Goal: Information Seeking & Learning: Find specific fact

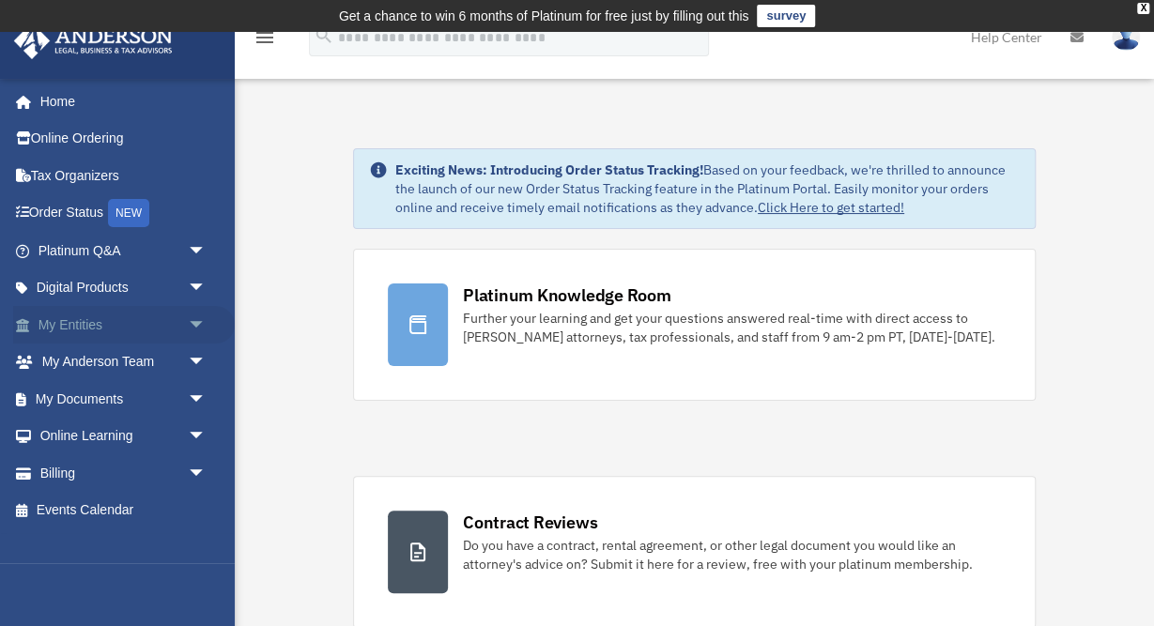
click at [92, 326] on link "My Entities arrow_drop_down" at bounding box center [124, 325] width 222 height 38
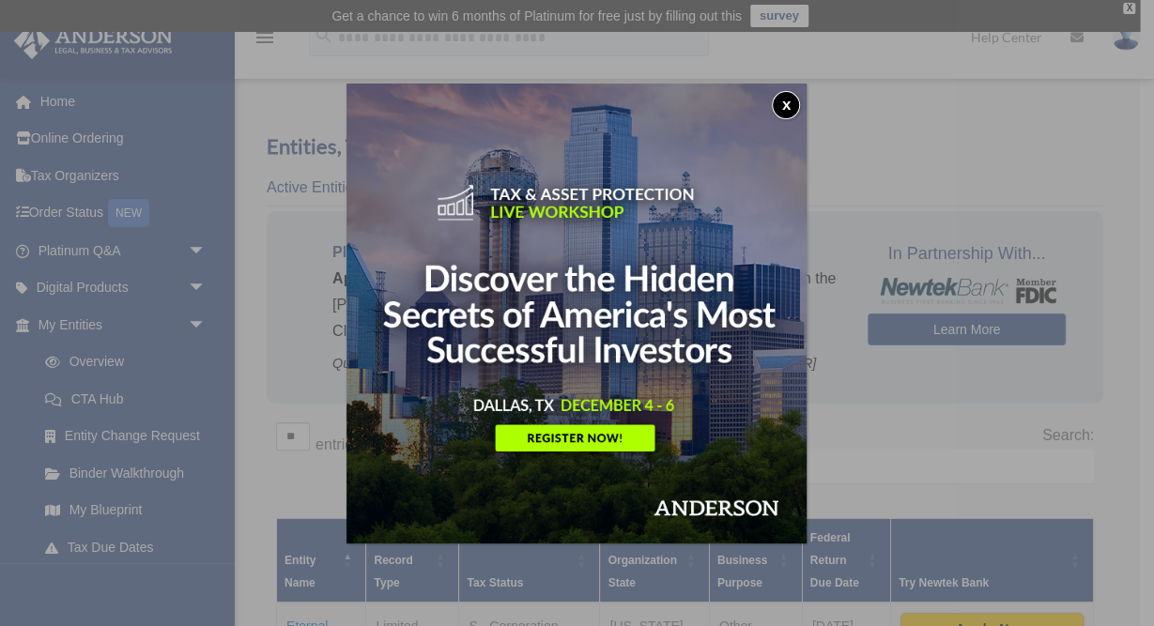
click at [781, 108] on button "x" at bounding box center [786, 105] width 28 height 28
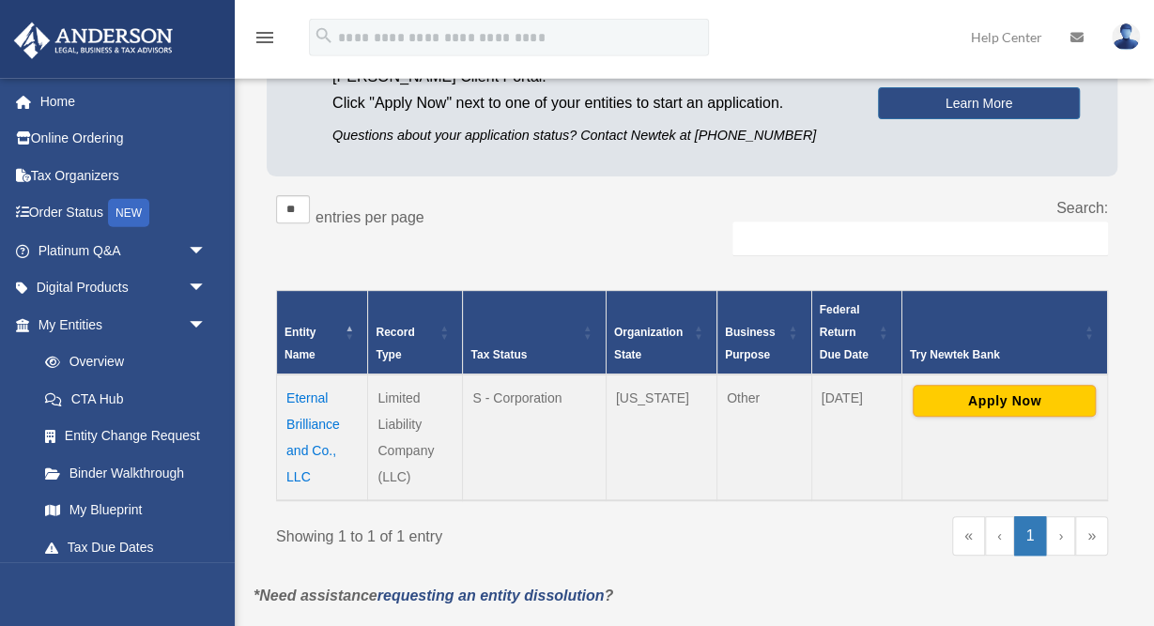
scroll to position [244, 0]
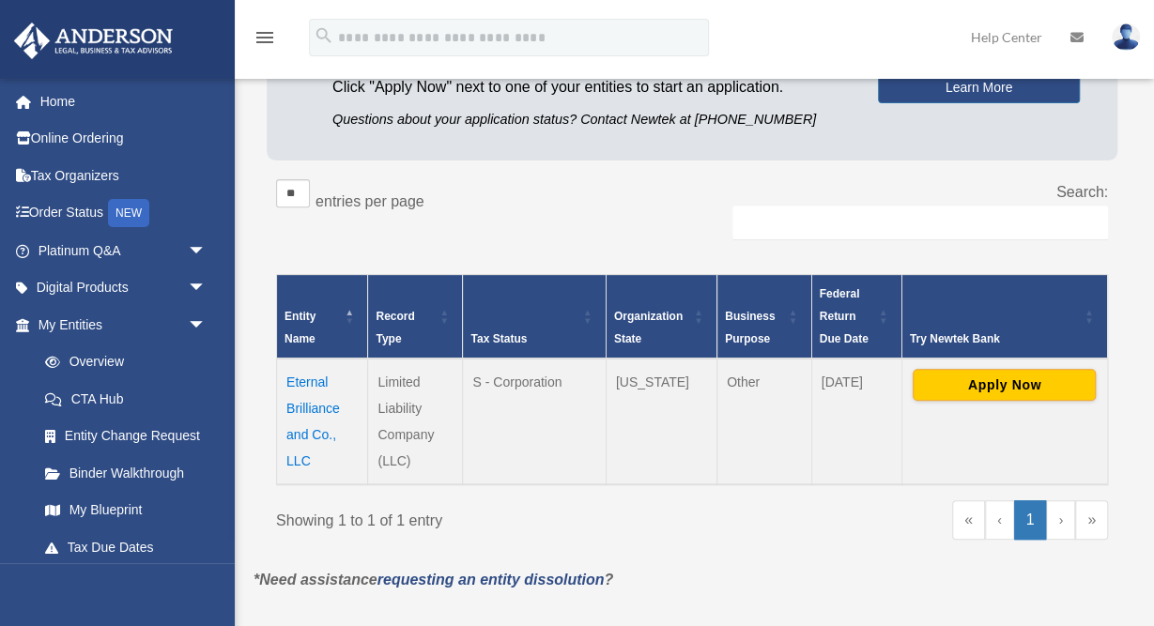
click at [316, 380] on td "Eternal Brilliance and Co., LLC" at bounding box center [322, 422] width 91 height 126
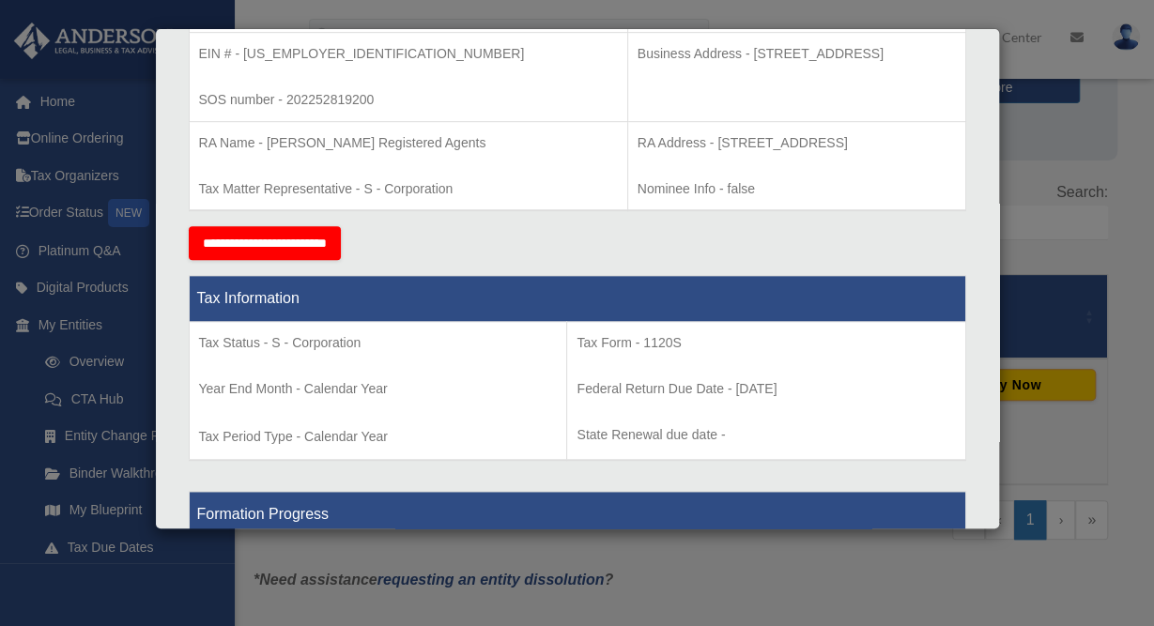
scroll to position [456, 0]
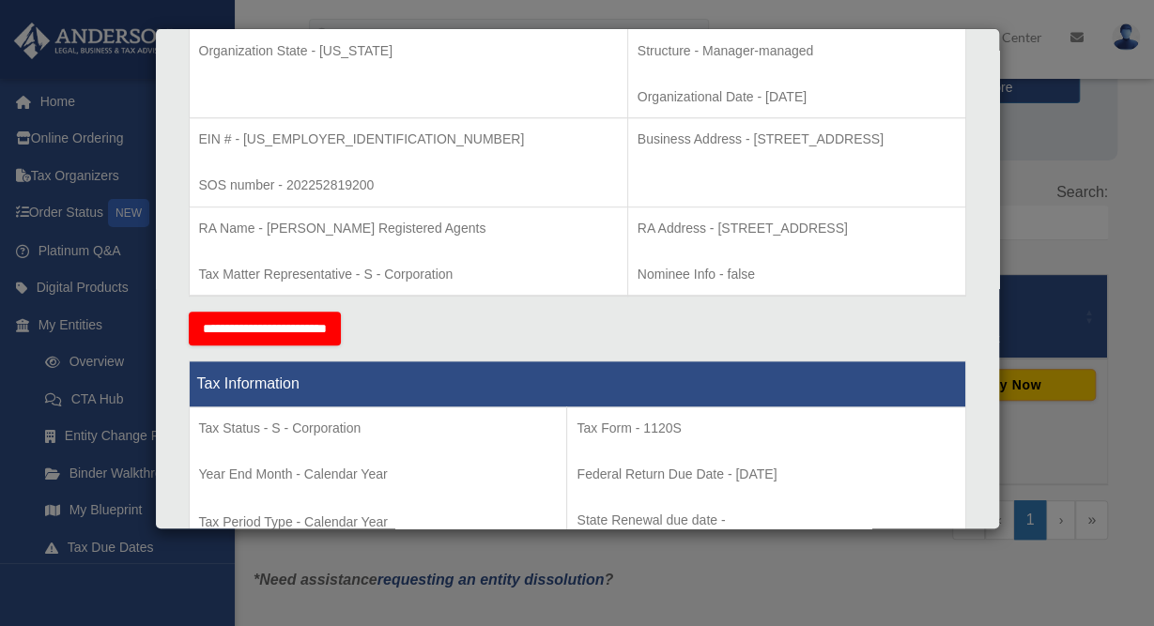
click at [642, 180] on td "Business Address - [STREET_ADDRESS]" at bounding box center [796, 162] width 338 height 89
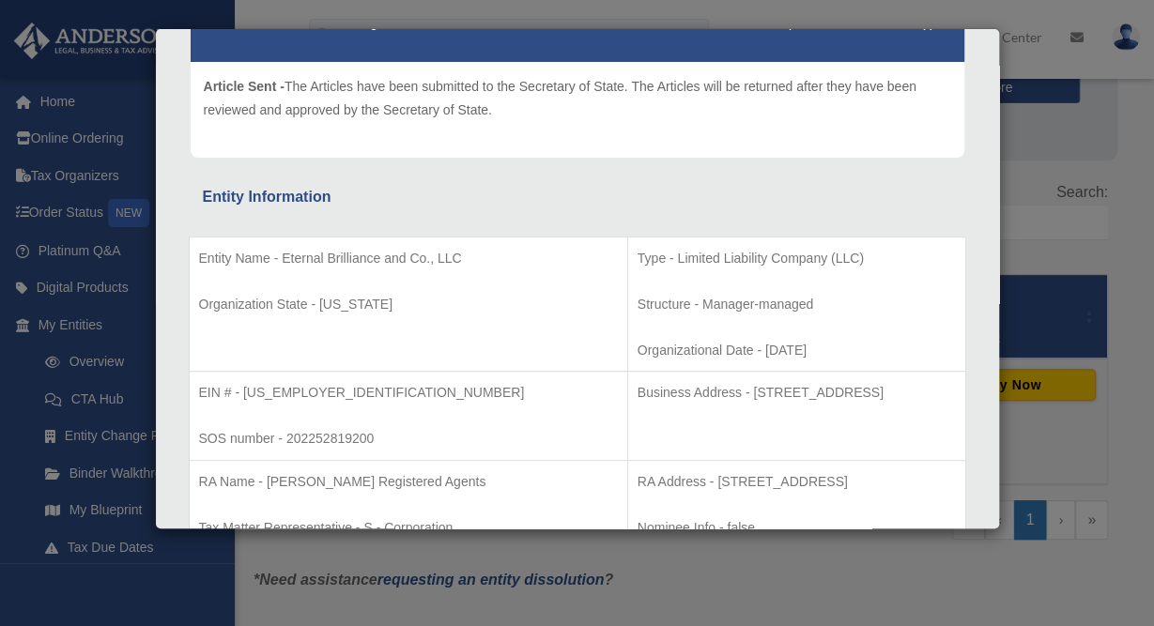
scroll to position [253, 0]
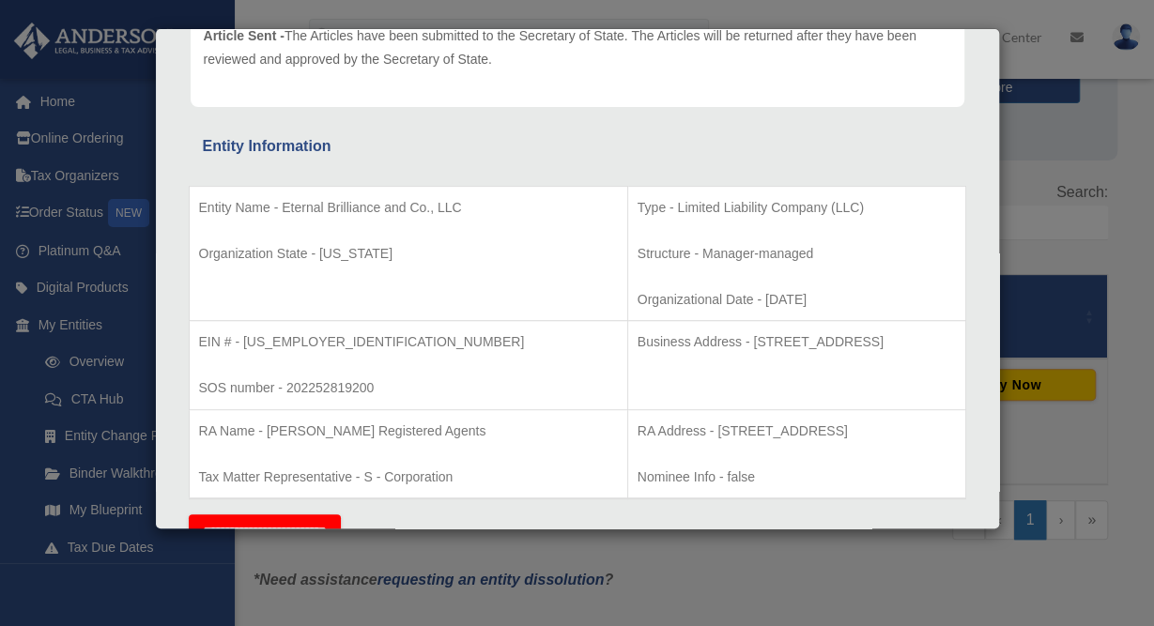
click at [285, 339] on p "EIN # - [US_EMPLOYER_IDENTIFICATION_NUMBER]" at bounding box center [408, 341] width 419 height 23
click at [246, 341] on p "EIN # - [US_EMPLOYER_IDENTIFICATION_NUMBER]" at bounding box center [408, 341] width 419 height 23
drag, startPoint x: 307, startPoint y: 337, endPoint x: 243, endPoint y: 341, distance: 63.9
click at [243, 341] on p "EIN # - [US_EMPLOYER_IDENTIFICATION_NUMBER]" at bounding box center [408, 341] width 419 height 23
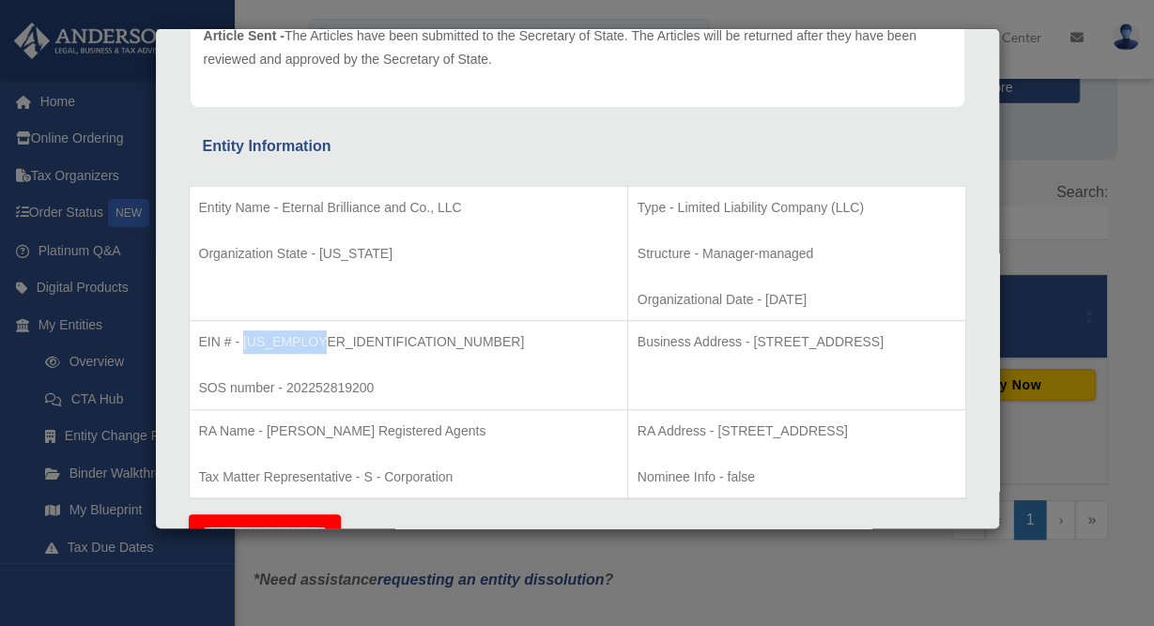
drag, startPoint x: 314, startPoint y: 339, endPoint x: 245, endPoint y: 341, distance: 69.5
click at [245, 341] on p "EIN # - [US_EMPLOYER_IDENTIFICATION_NUMBER]" at bounding box center [408, 341] width 419 height 23
copy p "[US_EMPLOYER_IDENTIFICATION_NUMBER]"
click at [797, 248] on p "Structure - Manager-managed" at bounding box center [796, 253] width 318 height 23
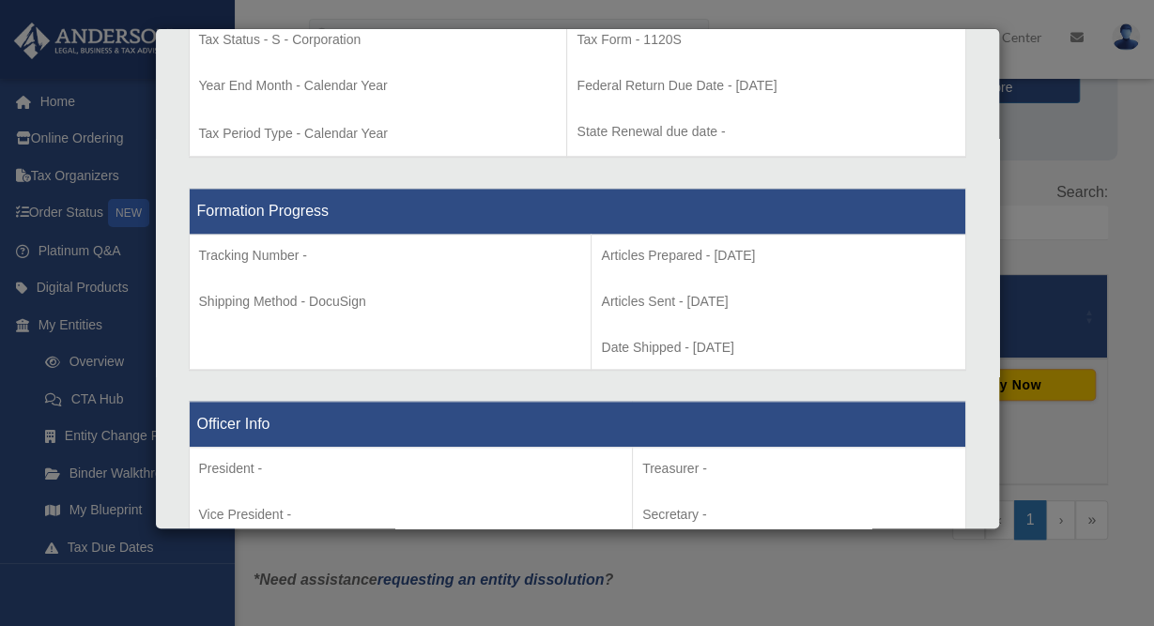
scroll to position [841, 0]
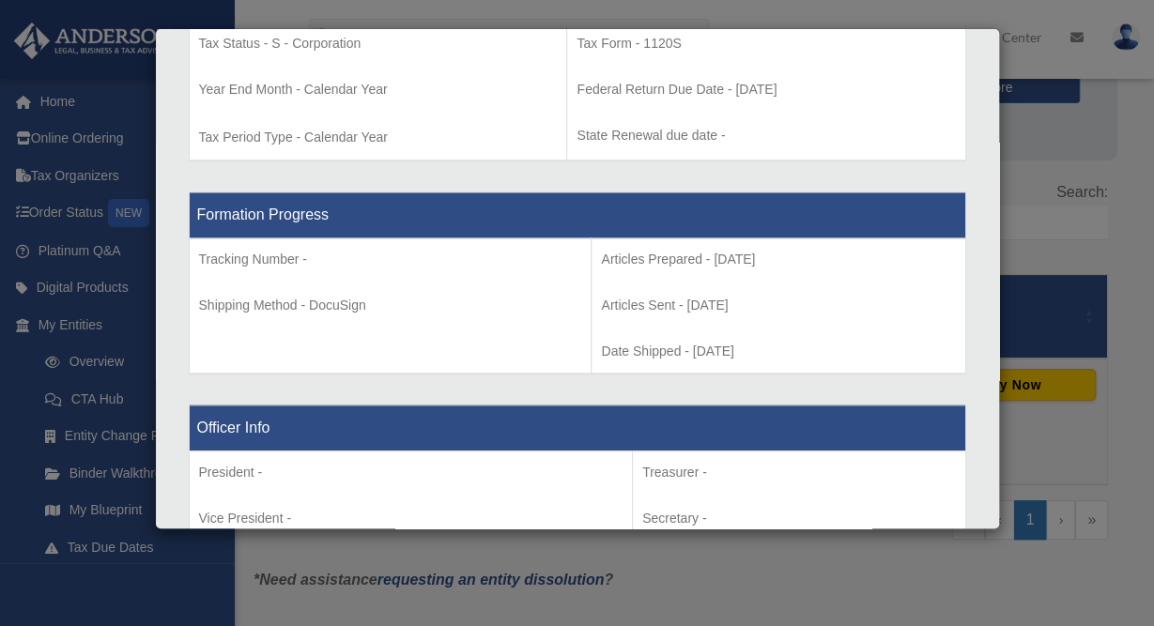
click at [836, 317] on p "Articles Sent - [DATE]" at bounding box center [778, 305] width 354 height 23
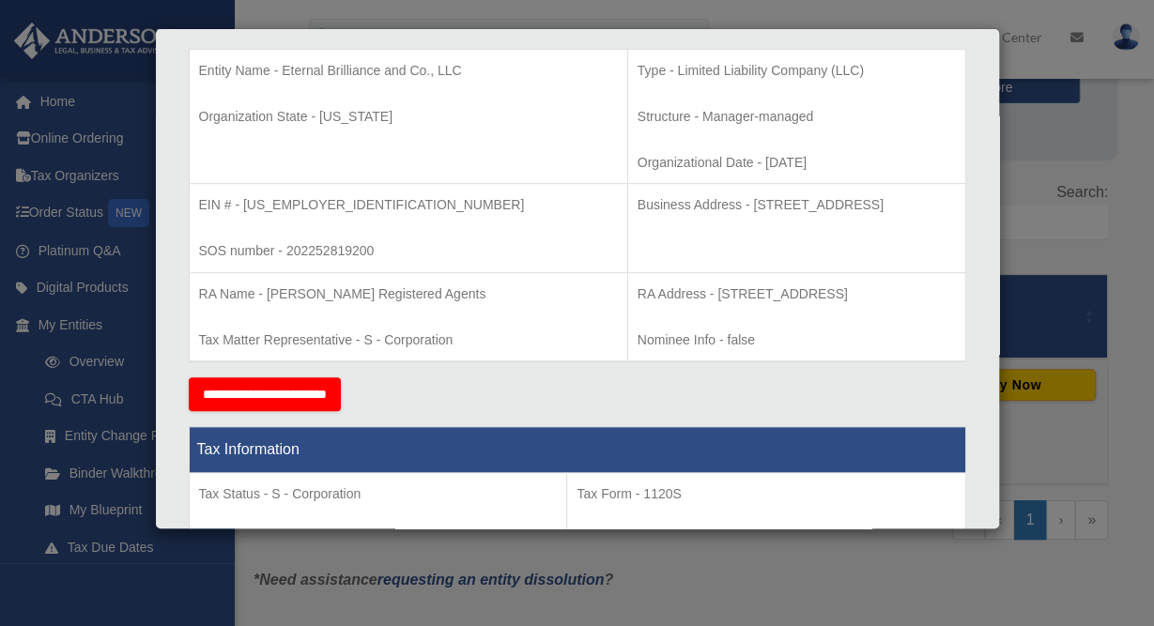
scroll to position [371, 0]
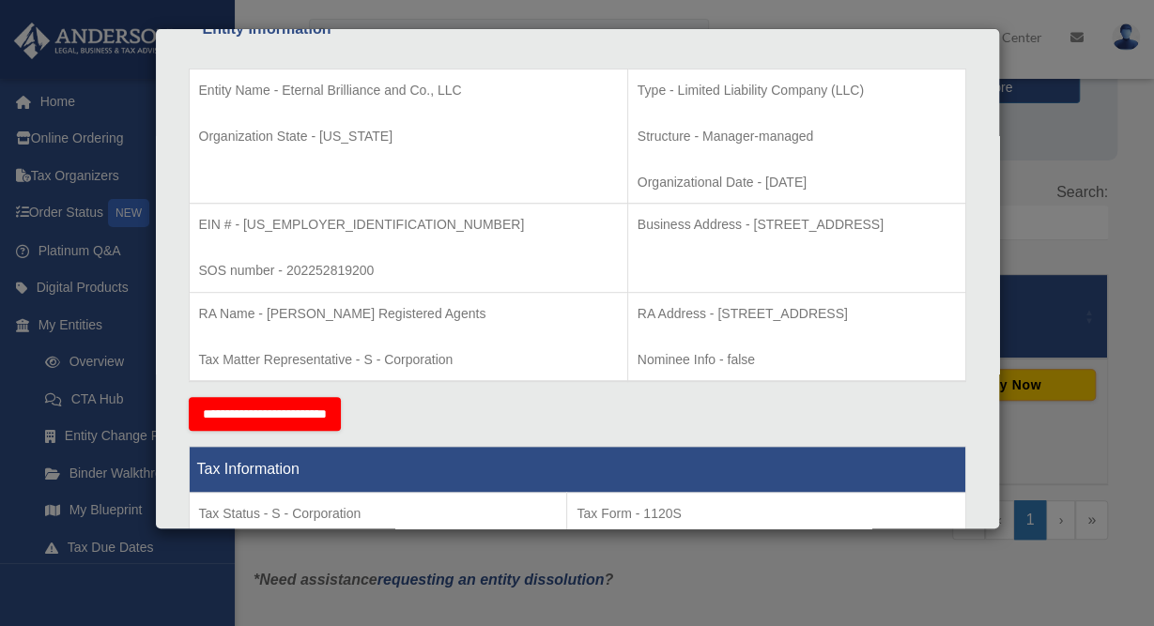
click at [675, 265] on td "Business Address - [STREET_ADDRESS]" at bounding box center [796, 248] width 338 height 89
click at [673, 120] on td "Type - Limited Liability Company (LLC) Structure - Manager-managed Organization…" at bounding box center [796, 136] width 338 height 135
drag, startPoint x: 281, startPoint y: 88, endPoint x: 340, endPoint y: 116, distance: 65.5
click at [340, 102] on p "Entity Name - Eternal Brilliance and Co., LLC" at bounding box center [408, 90] width 419 height 23
copy p "Eternal Brilliance and Co., LLC"
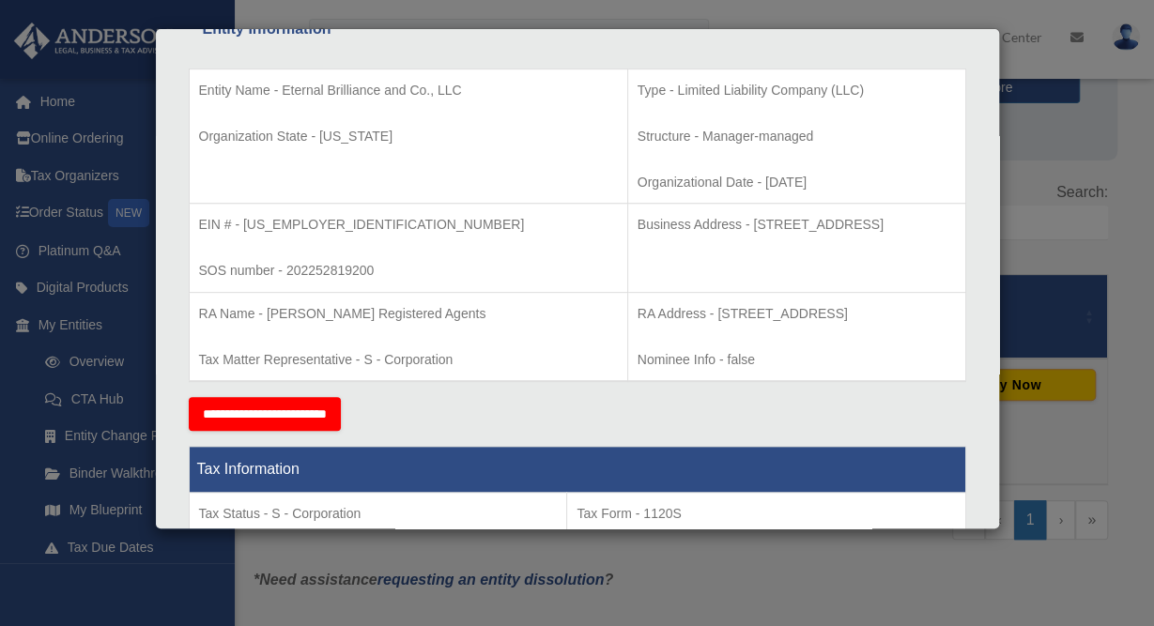
click at [637, 232] on p "Business Address - [STREET_ADDRESS]" at bounding box center [796, 224] width 318 height 23
drag, startPoint x: 519, startPoint y: 243, endPoint x: 470, endPoint y: 222, distance: 53.4
click at [637, 222] on p "Business Address - [STREET_ADDRESS]" at bounding box center [796, 224] width 318 height 23
copy p "Business Address - [STREET_ADDRESS]"
click at [627, 222] on td "Business Address - [STREET_ADDRESS]" at bounding box center [796, 248] width 338 height 89
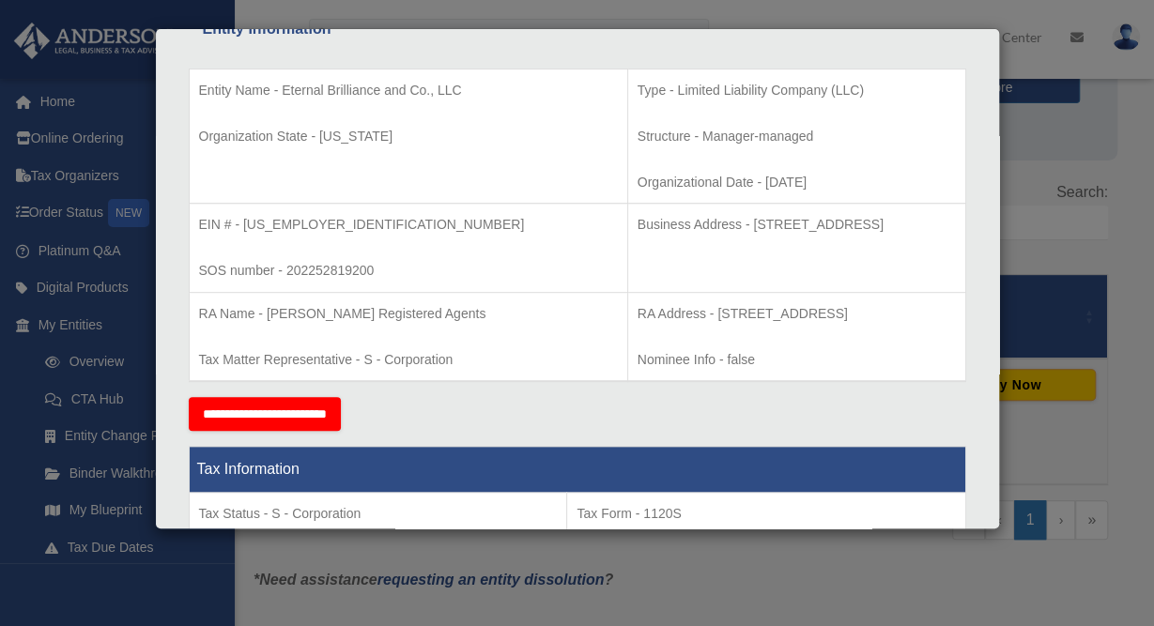
click at [902, 259] on td "Business Address - [STREET_ADDRESS]" at bounding box center [796, 248] width 338 height 89
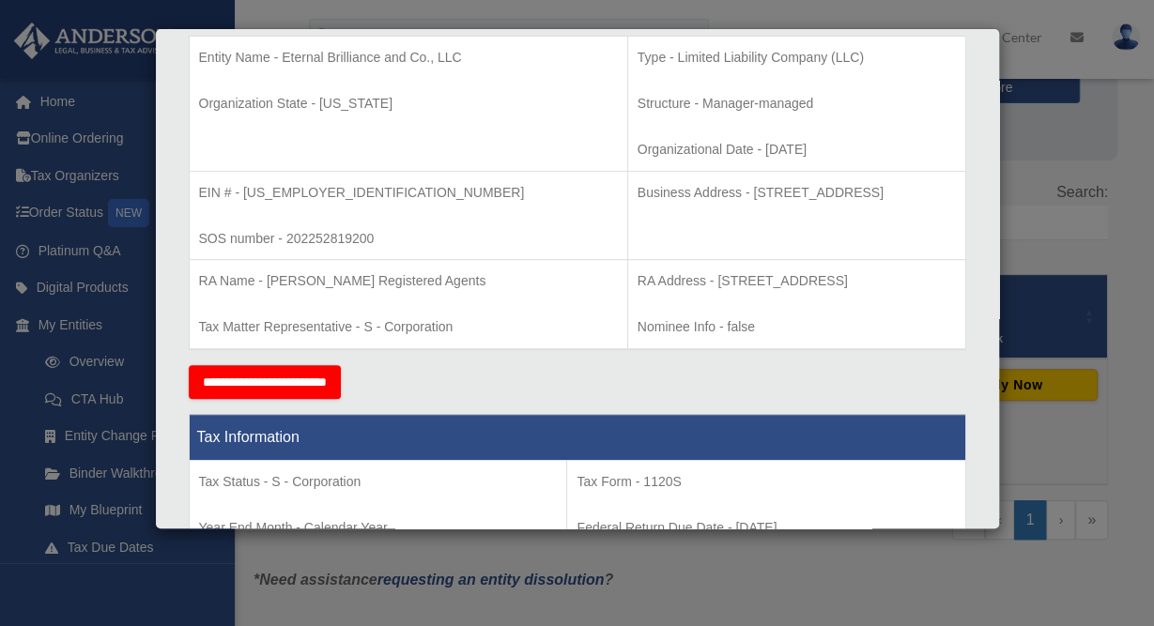
scroll to position [0, 0]
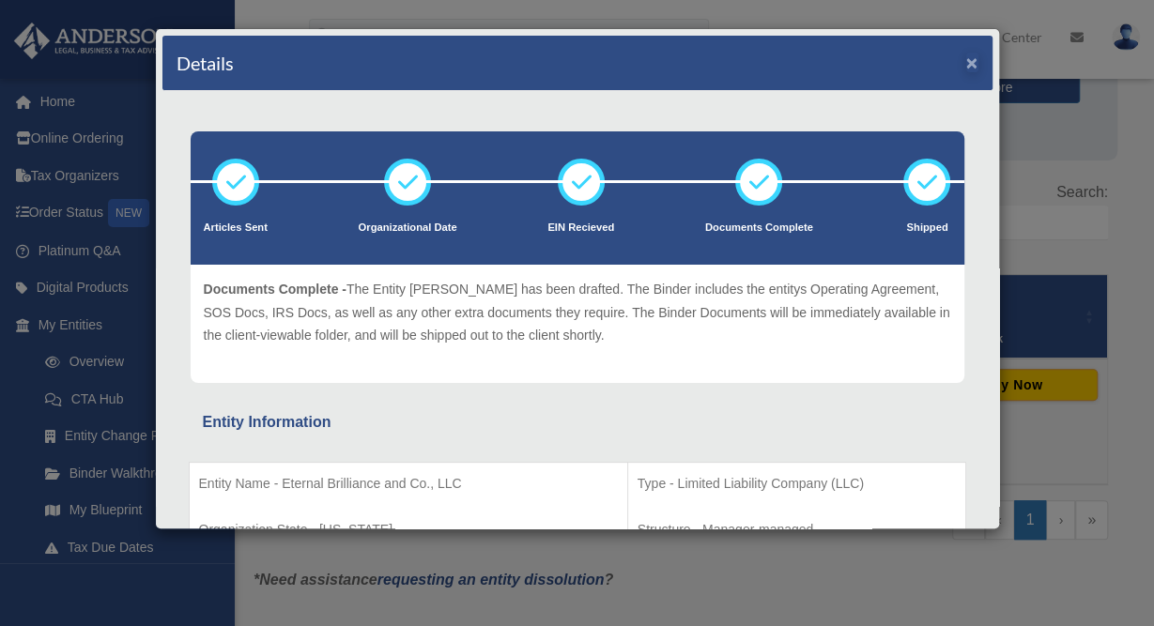
click at [969, 61] on div "Details ×" at bounding box center [577, 63] width 830 height 55
click at [969, 61] on button "×" at bounding box center [972, 63] width 12 height 20
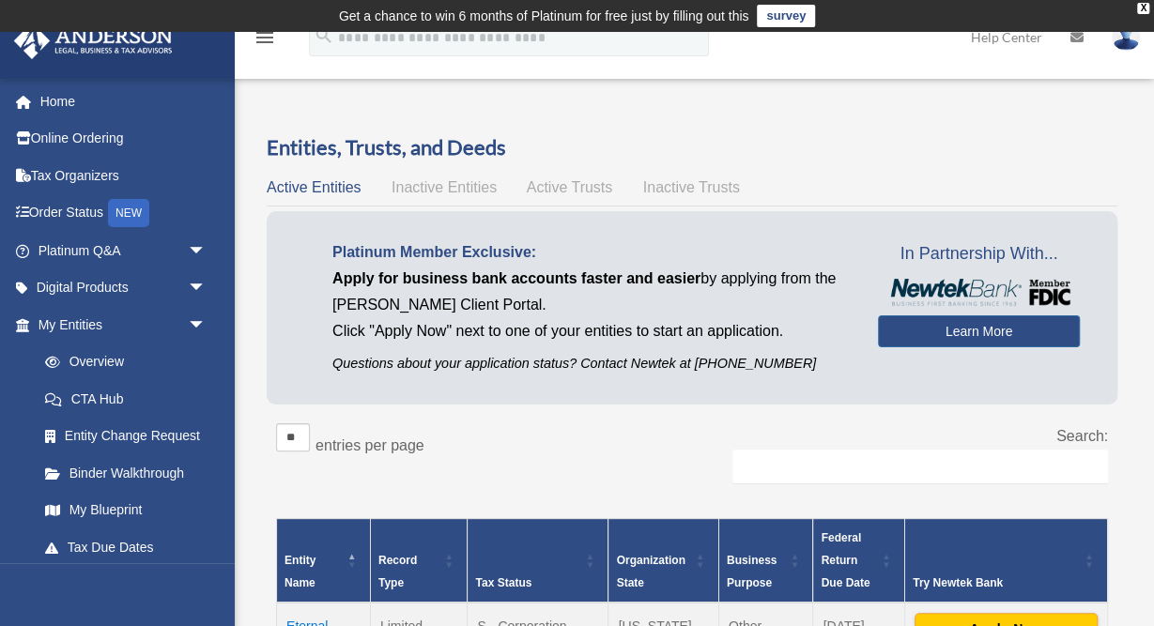
click at [570, 187] on span "Active Trusts" at bounding box center [570, 187] width 86 height 16
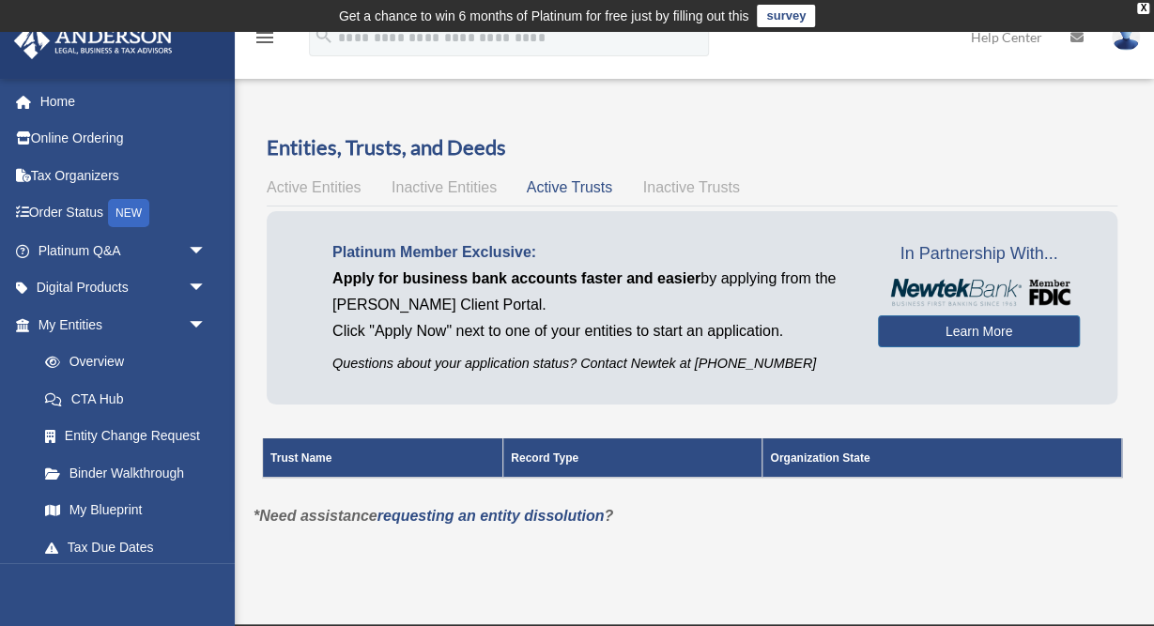
click at [472, 184] on span "Inactive Entities" at bounding box center [443, 187] width 105 height 16
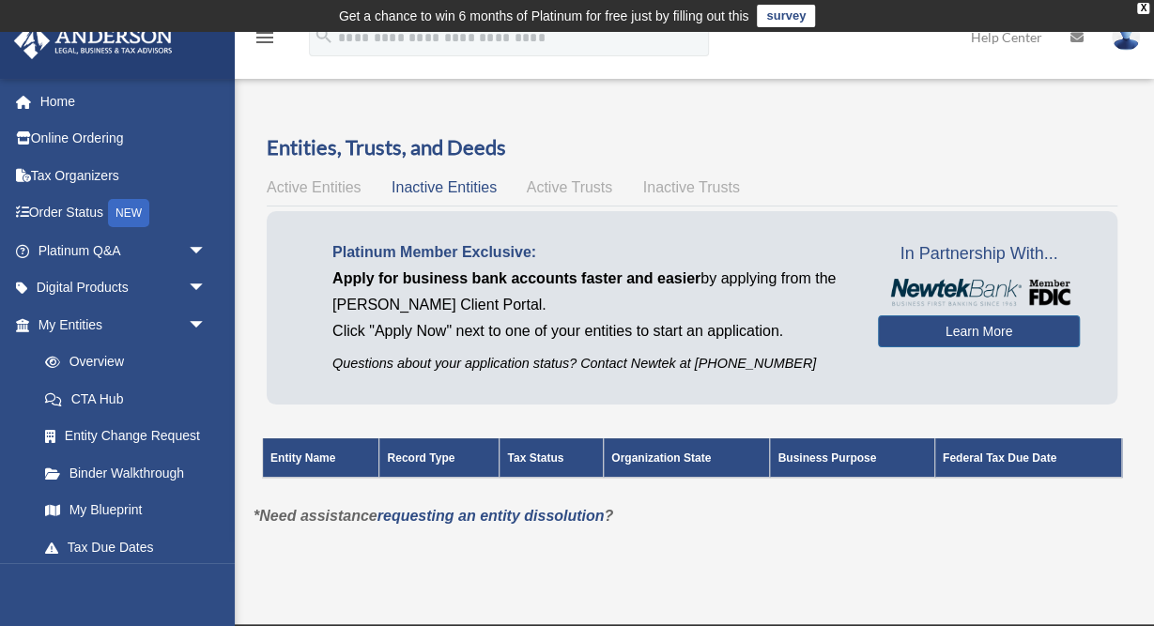
click at [352, 185] on span "Active Entities" at bounding box center [314, 187] width 94 height 16
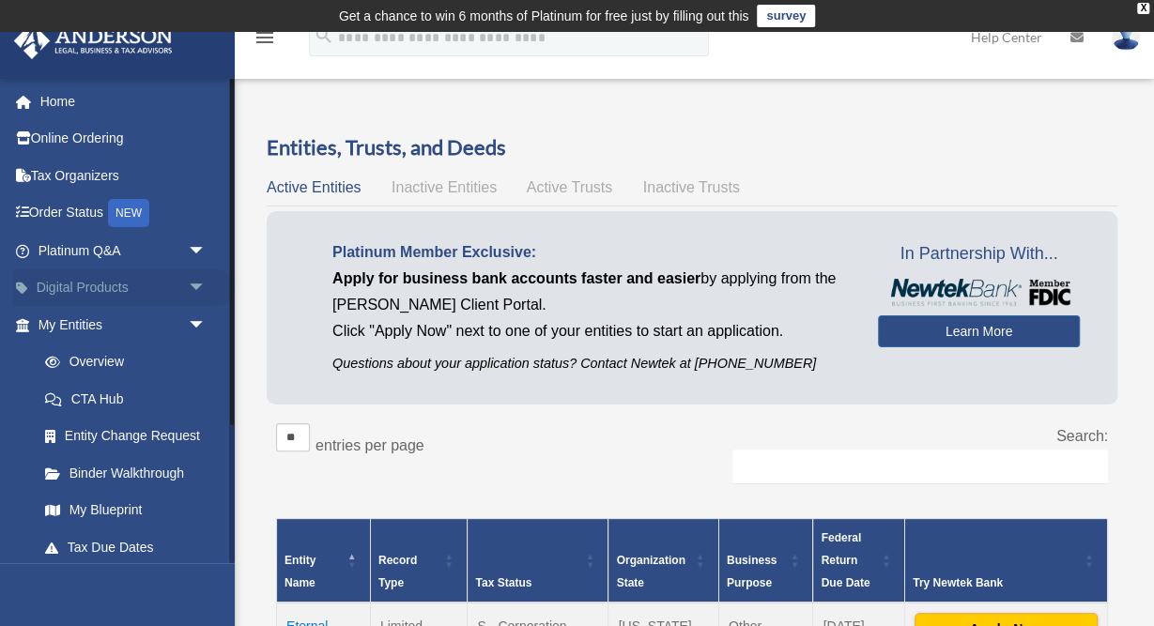
click at [198, 280] on span "arrow_drop_down" at bounding box center [207, 288] width 38 height 38
